Goal: Find specific page/section

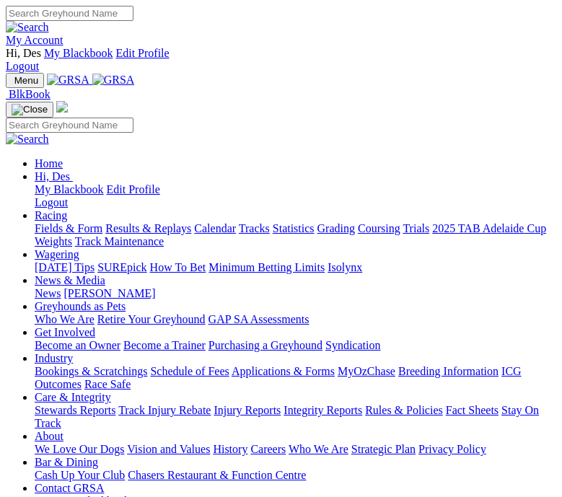
scroll to position [208, 0]
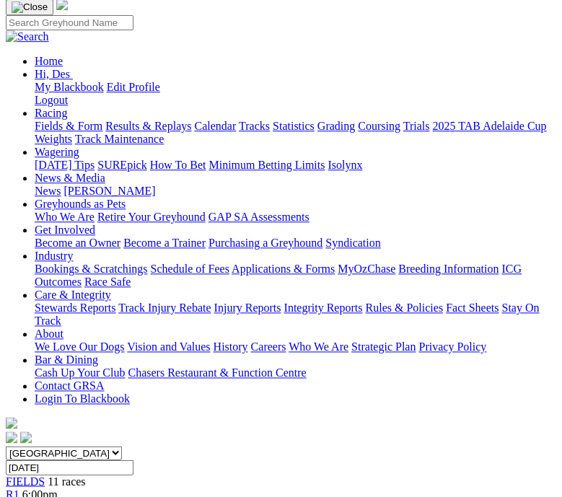
scroll to position [128, 28]
drag, startPoint x: 558, startPoint y: 127, endPoint x: 572, endPoint y: 128, distance: 14.4
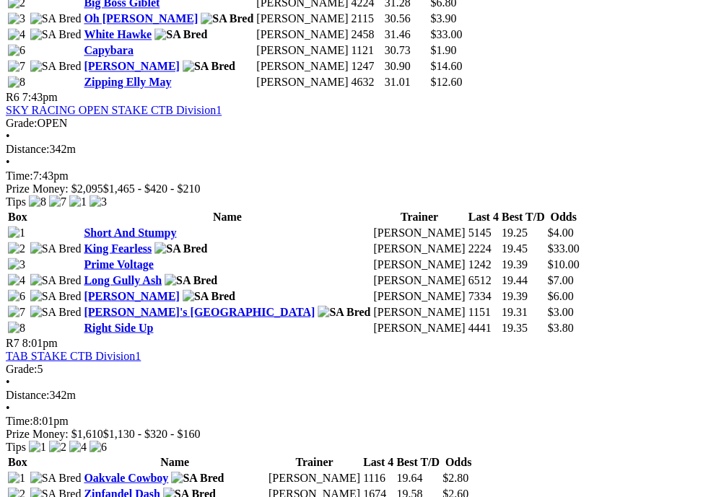
scroll to position [1970, 0]
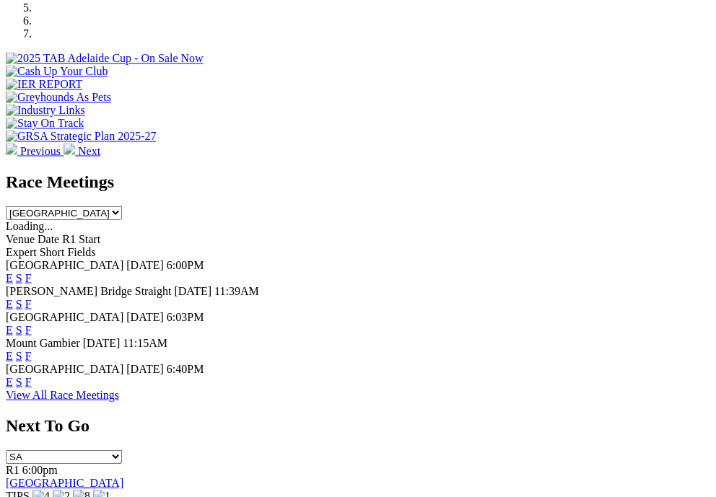
scroll to position [580, 0]
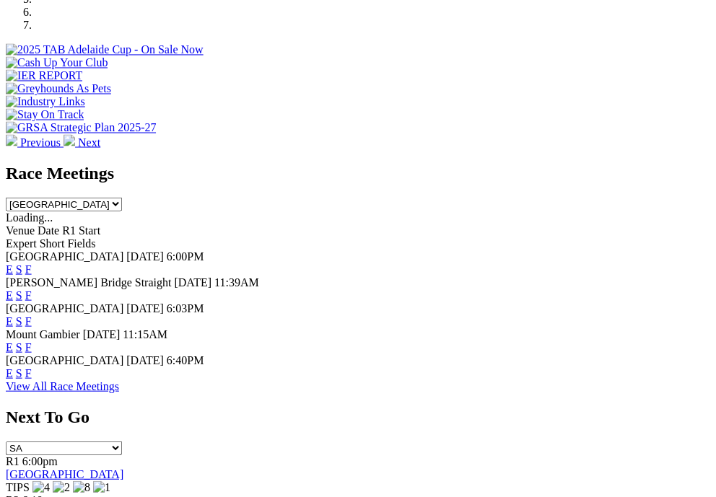
click at [32, 314] on link "F" at bounding box center [28, 320] width 6 height 12
click at [32, 378] on link "F" at bounding box center [28, 372] width 6 height 12
